Goal: Task Accomplishment & Management: Complete application form

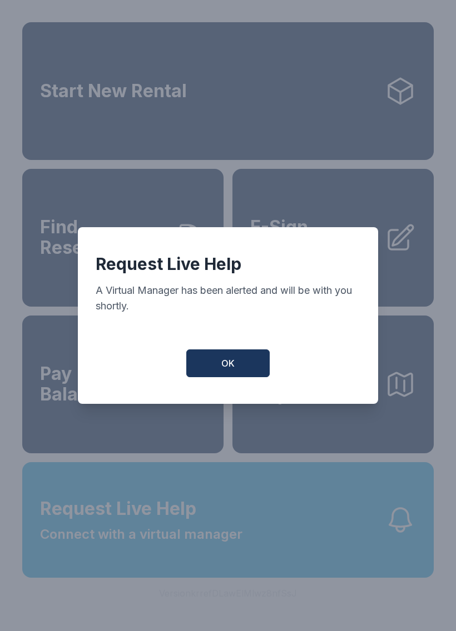
click at [202, 361] on button "OK" at bounding box center [227, 364] width 83 height 28
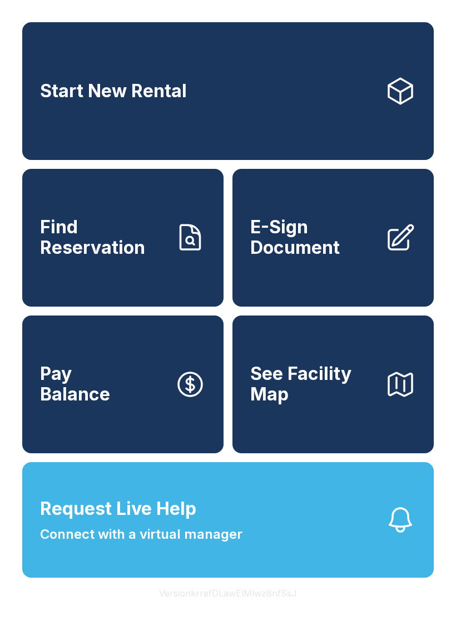
click at [310, 257] on span "E-Sign Document" at bounding box center [313, 237] width 126 height 41
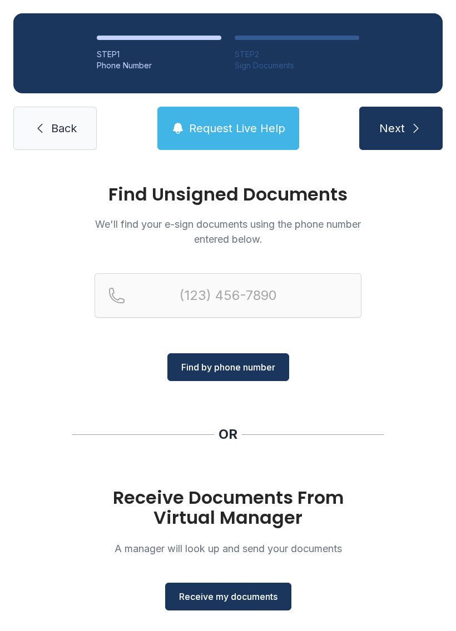
click at [192, 598] on span "Receive my documents" at bounding box center [228, 596] width 98 height 13
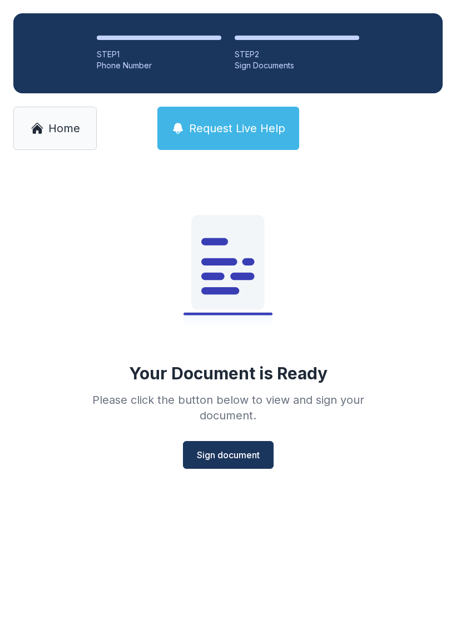
click at [234, 430] on div "Your Document is Ready Please click the button below to view and sign your docu…" at bounding box center [228, 320] width 320 height 297
click at [206, 463] on button "Sign document" at bounding box center [228, 455] width 91 height 28
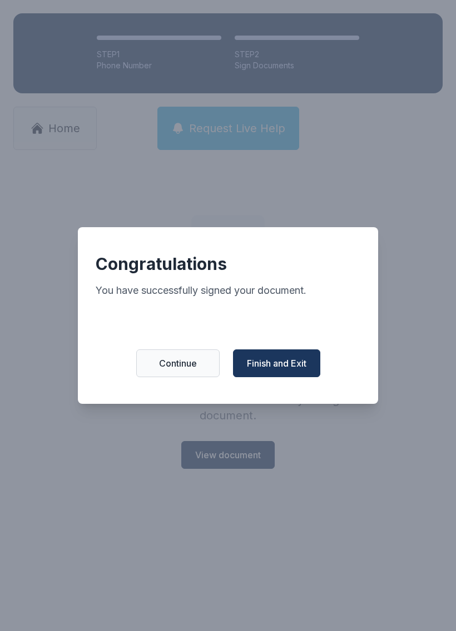
click at [263, 366] on span "Finish and Exit" at bounding box center [276, 363] width 59 height 13
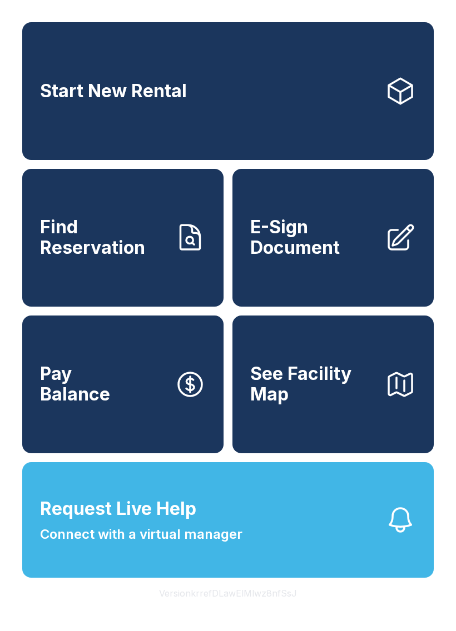
click at [123, 522] on span "Request Live Help" at bounding box center [118, 509] width 156 height 27
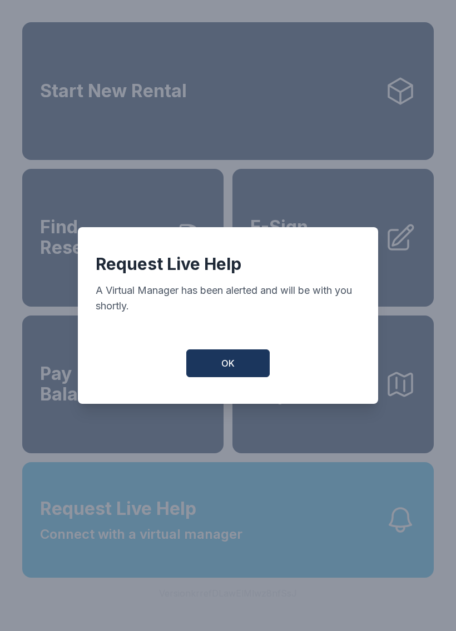
click at [215, 369] on button "OK" at bounding box center [227, 364] width 83 height 28
